Goal: Task Accomplishment & Management: Use online tool/utility

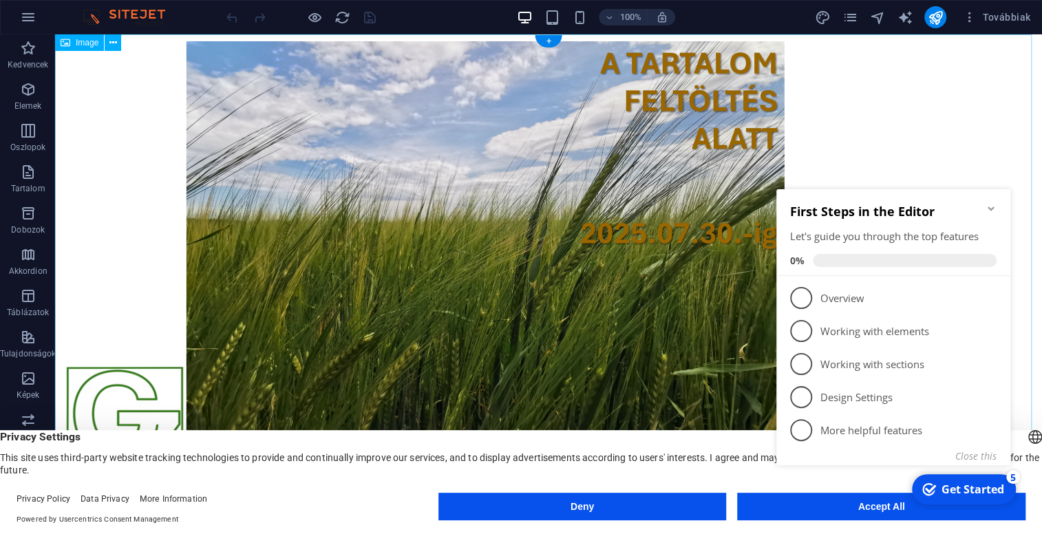
click at [903, 151] on figure at bounding box center [548, 276] width 987 height 485
click at [989, 209] on icon "Minimize checklist" at bounding box center [991, 208] width 11 height 11
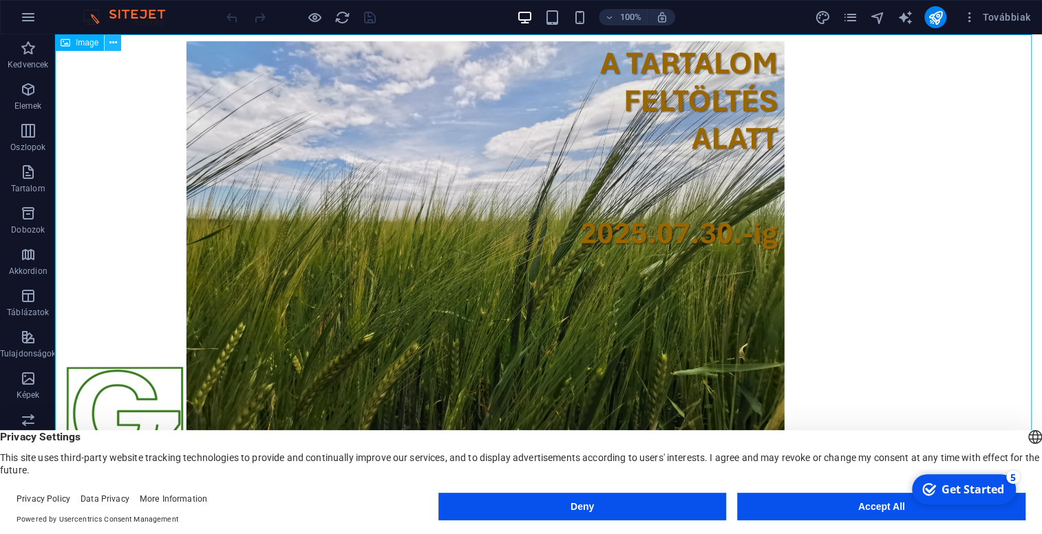
click at [115, 41] on icon at bounding box center [113, 43] width 8 height 14
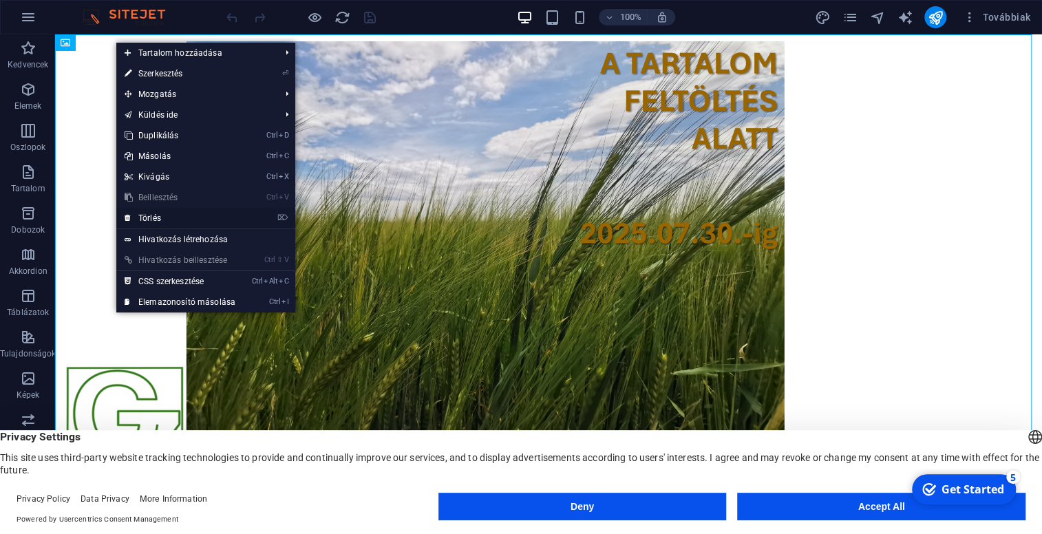
click at [153, 216] on link "⌦ Törlés" at bounding box center [179, 218] width 127 height 21
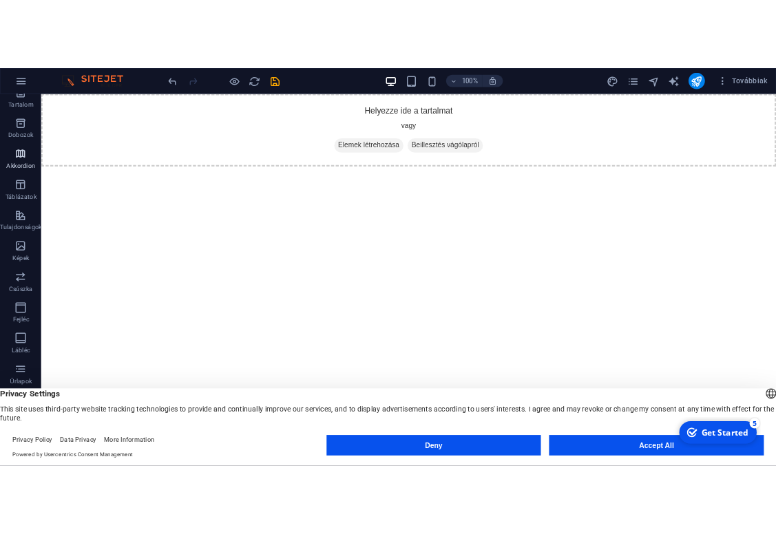
scroll to position [141, 0]
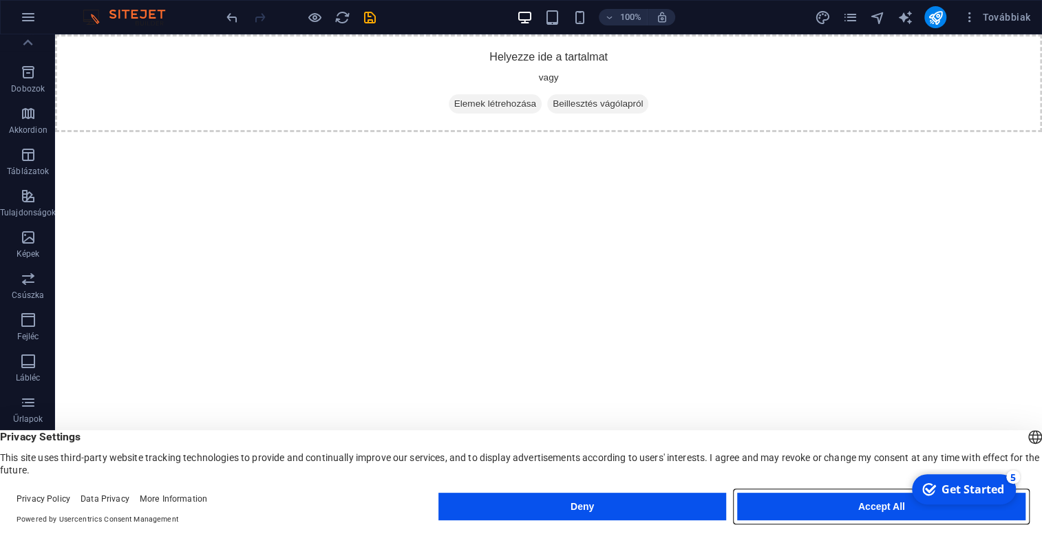
click at [833, 504] on button "Accept All" at bounding box center [881, 507] width 288 height 28
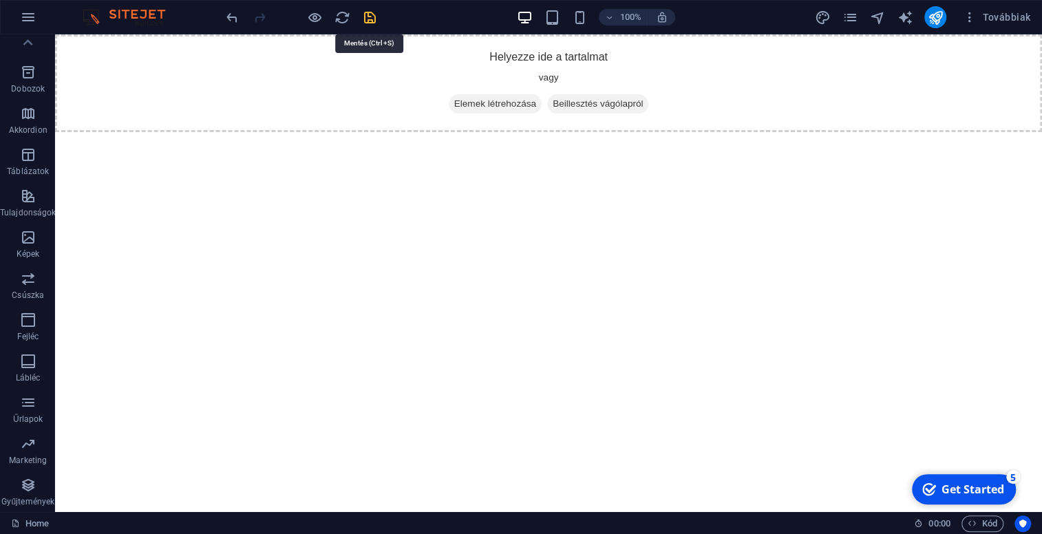
click at [367, 17] on icon "save" at bounding box center [370, 18] width 16 height 16
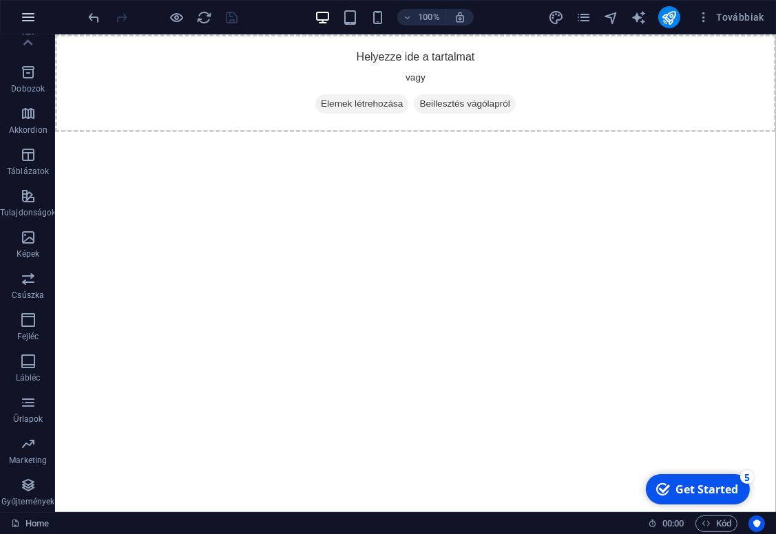
click at [28, 17] on icon "button" at bounding box center [28, 17] width 17 height 17
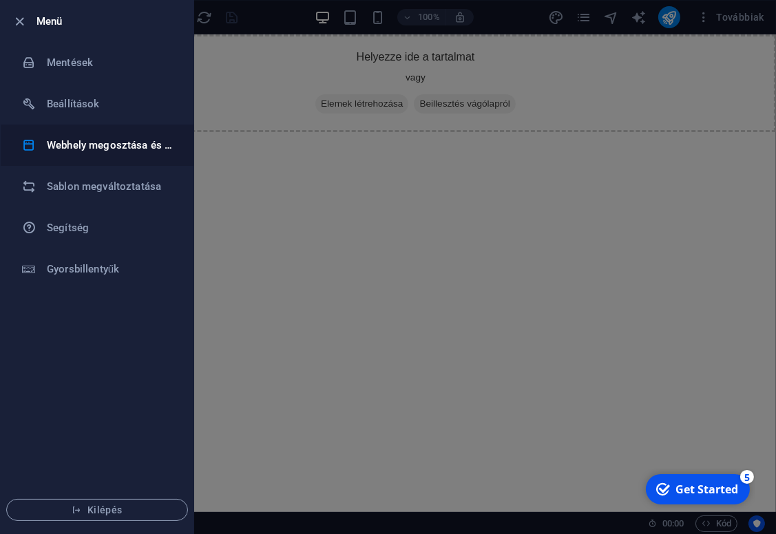
click at [119, 144] on h6 "Webhely megosztása és másolása" at bounding box center [110, 145] width 127 height 17
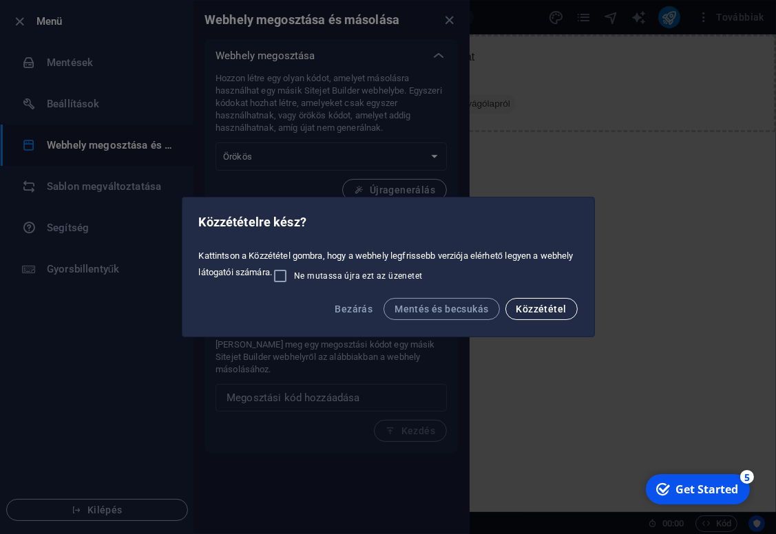
click at [529, 306] on span "Közzététel" at bounding box center [541, 309] width 50 height 11
